Goal: Information Seeking & Learning: Understand process/instructions

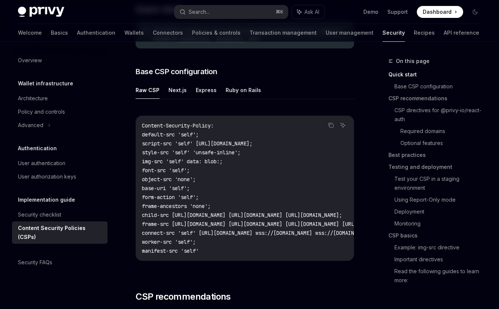
scroll to position [182, 0]
click at [172, 95] on button "Next.js" at bounding box center [177, 90] width 18 height 18
type textarea "*"
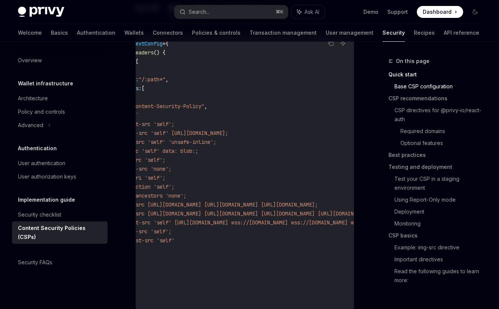
scroll to position [263, 0]
drag, startPoint x: 160, startPoint y: 123, endPoint x: 228, endPoint y: 238, distance: 134.0
click at [228, 238] on code "const nextConfig = { async headers () { return [ { source: "/:path*" , headers:…" at bounding box center [337, 173] width 439 height 269
copy code "default-src 'self'; script-src 'self' https://challenges.cloudflare.com; style-…"
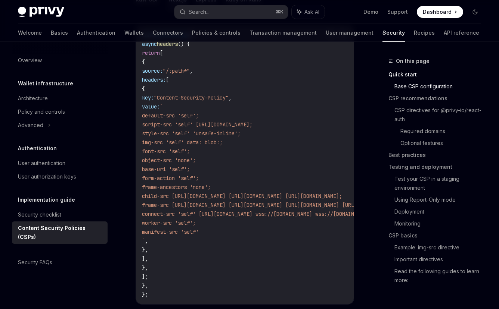
scroll to position [278, 0]
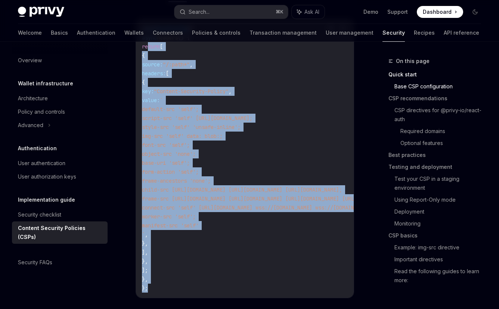
drag, startPoint x: 149, startPoint y: 290, endPoint x: 150, endPoint y: 47, distance: 242.9
click at [150, 47] on code "const nextConfig = { async headers () { return [ { source: "/:path*" , headers:…" at bounding box center [361, 158] width 439 height 269
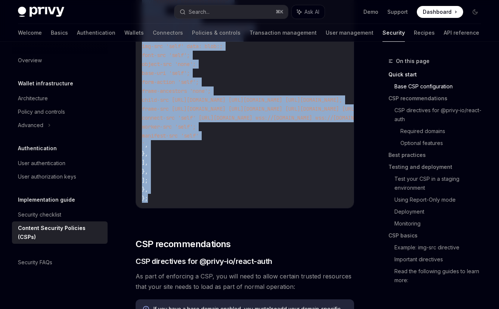
scroll to position [396, 0]
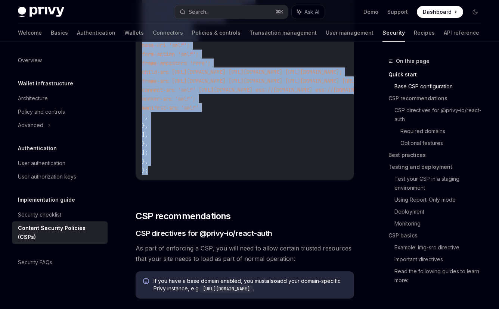
drag, startPoint x: 143, startPoint y: 60, endPoint x: 156, endPoint y: 175, distance: 115.7
click at [156, 175] on div "const nextConfig = { async headers () { return [ { source: "/:path*" , headers:…" at bounding box center [245, 40] width 218 height 279
copy code "const nextConfig = { async headers () { return [ { source: "/:path*" , headers:…"
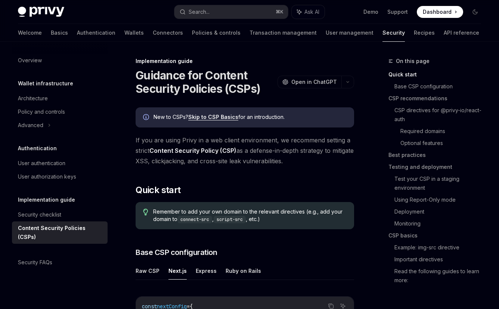
click at [190, 64] on div "Implementation guide" at bounding box center [244, 60] width 218 height 7
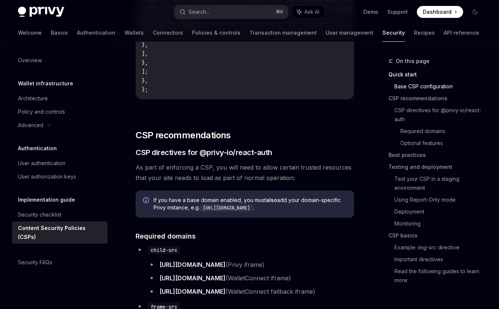
scroll to position [497, 0]
